Goal: Transaction & Acquisition: Purchase product/service

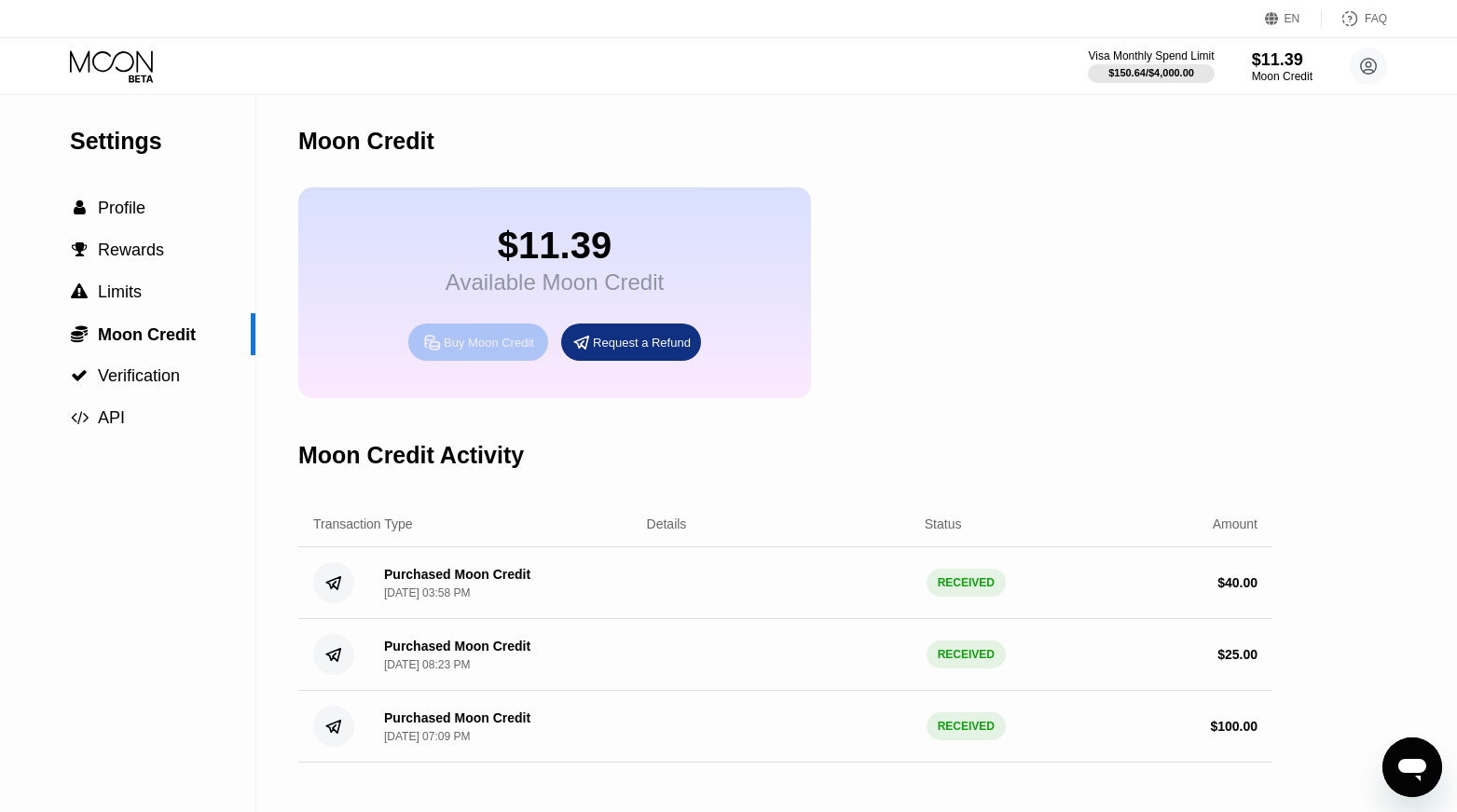
click at [513, 344] on div "Buy Moon Credit" at bounding box center [489, 343] width 90 height 15
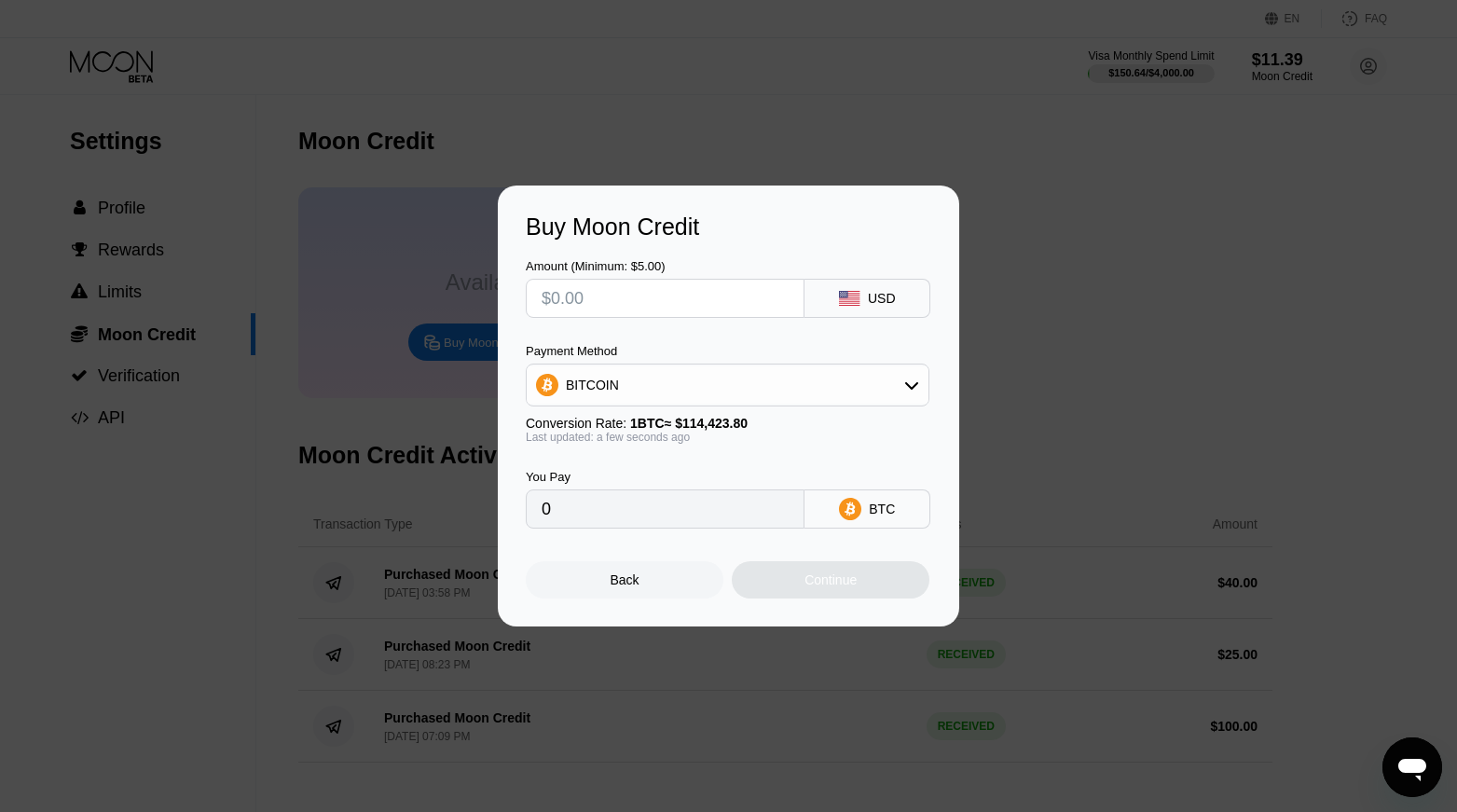
click at [742, 296] on input "text" at bounding box center [665, 298] width 247 height 38
type input "$5"
type input "0.00004370"
type input "$50"
type input "0.00043698"
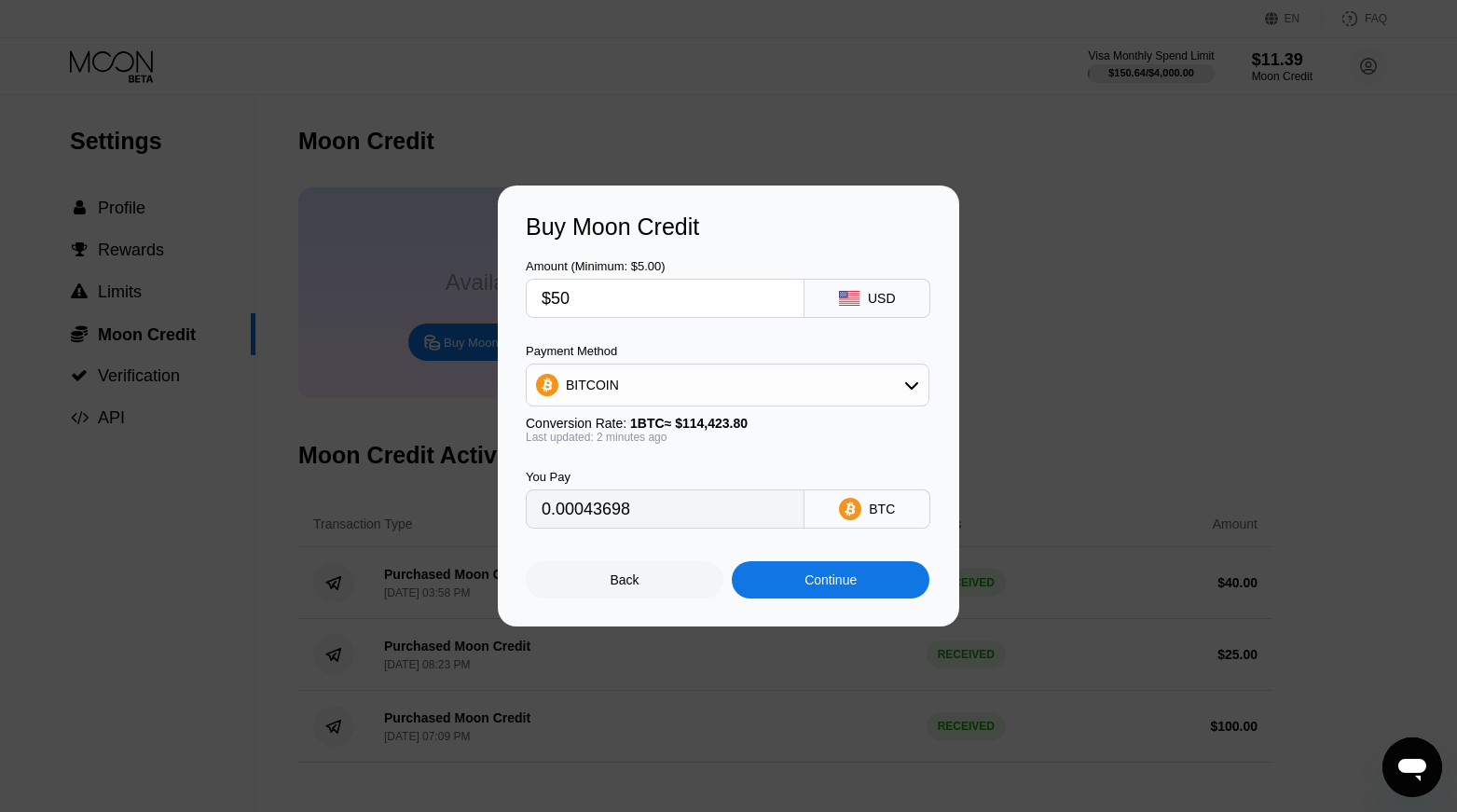
type input "$50"
click at [796, 571] on div "Continue" at bounding box center [830, 579] width 197 height 38
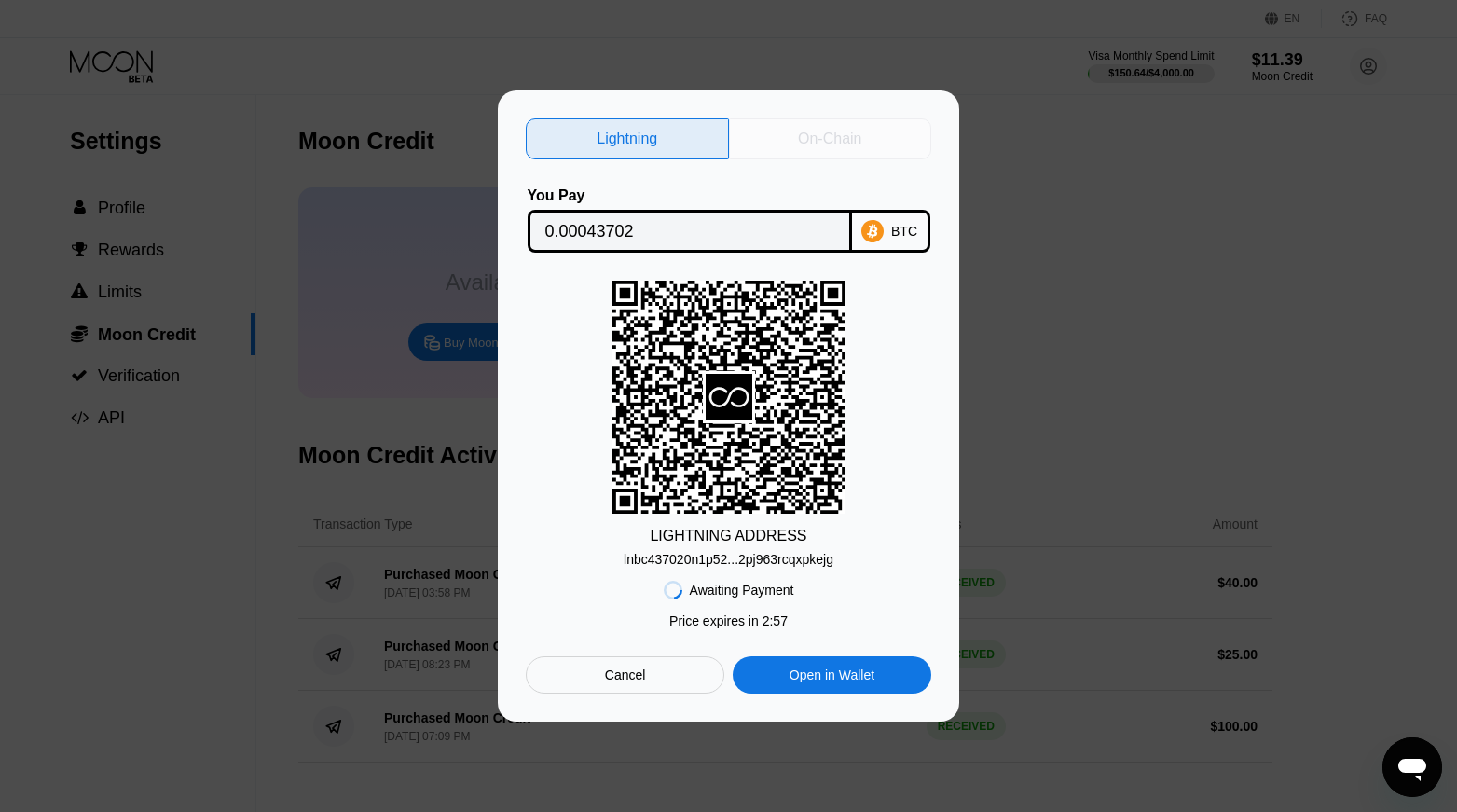
click at [844, 121] on div "On-Chain" at bounding box center [831, 139] width 203 height 41
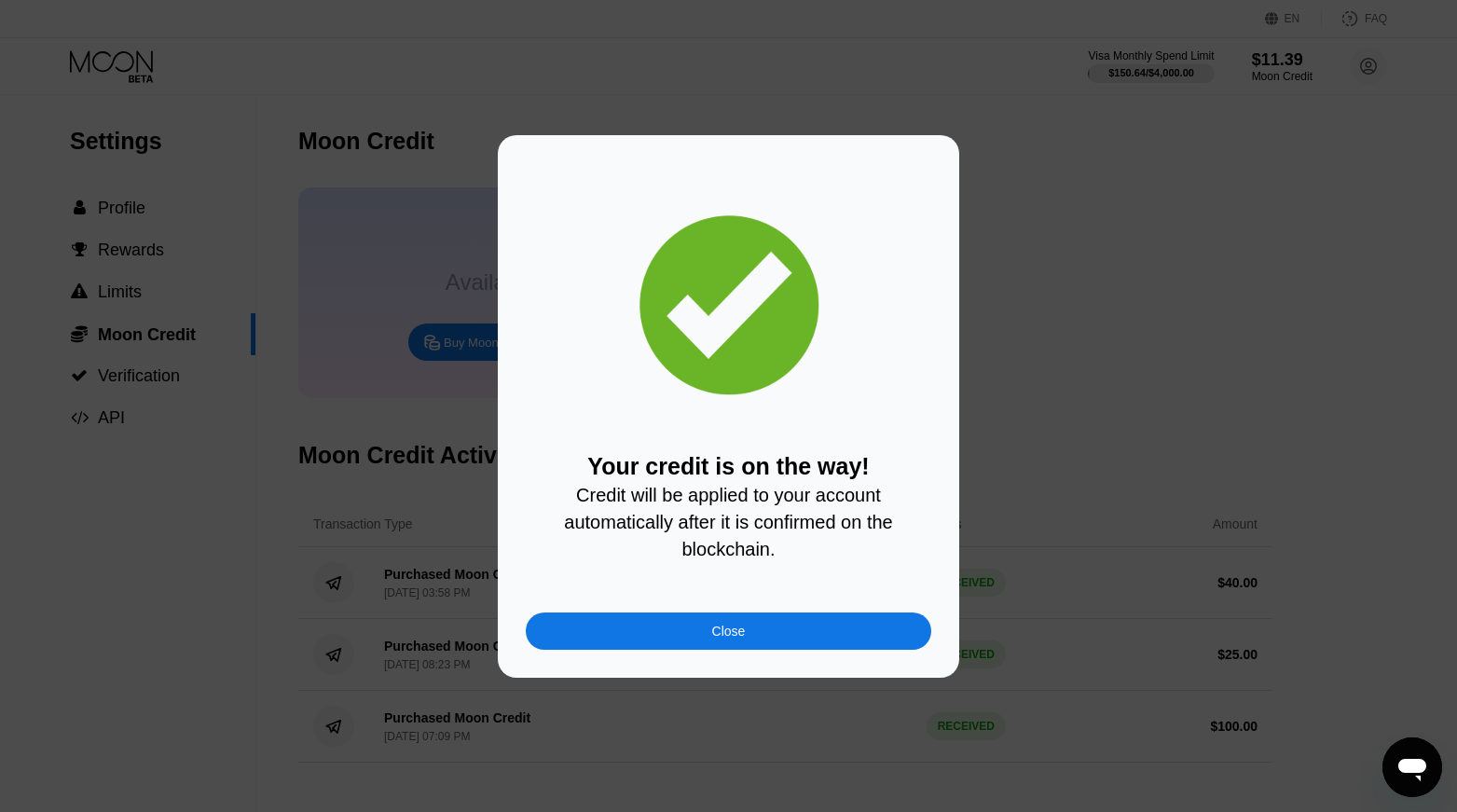
click at [743, 638] on div "Close" at bounding box center [728, 631] width 34 height 15
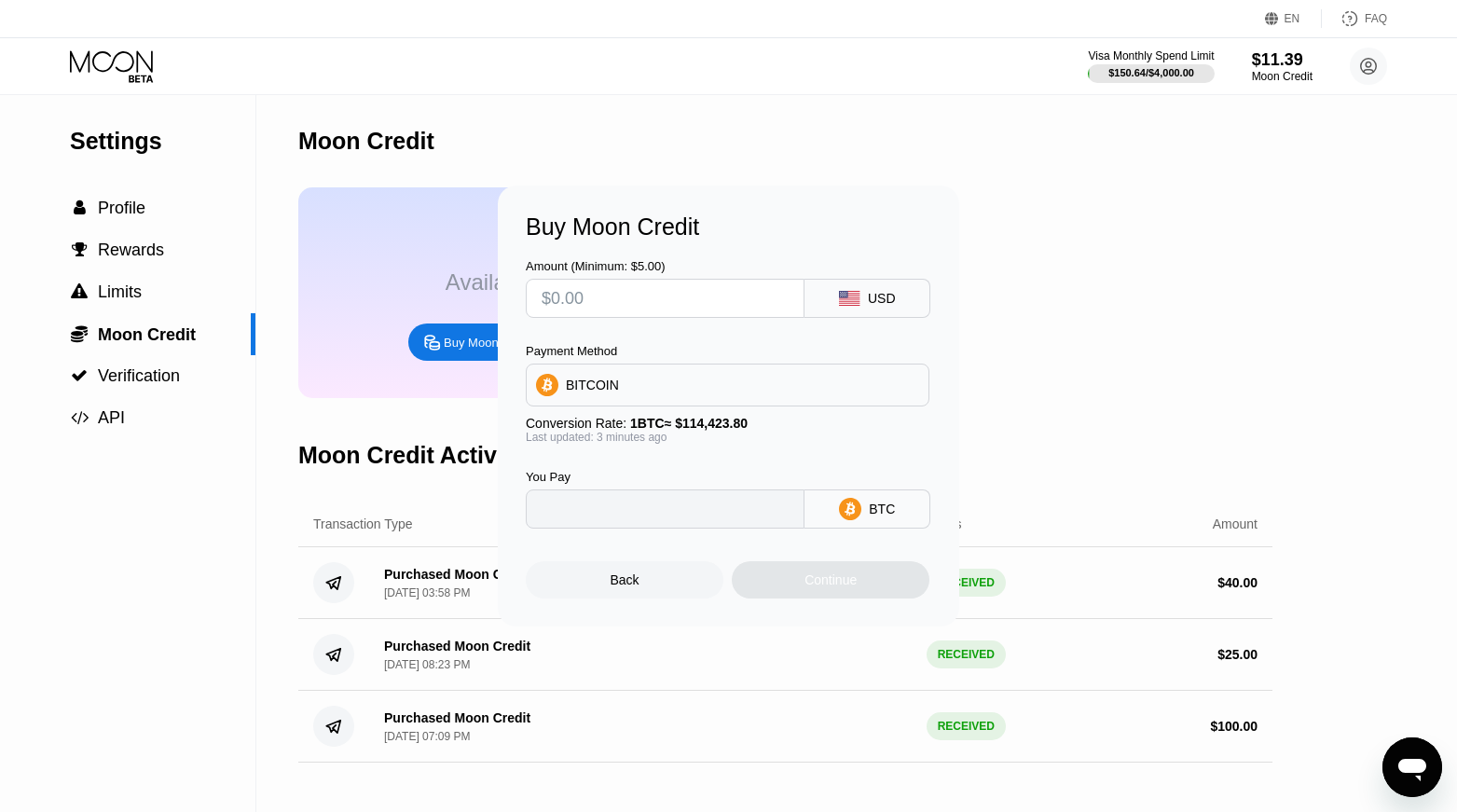
type input "0"
